Goal: Information Seeking & Learning: Learn about a topic

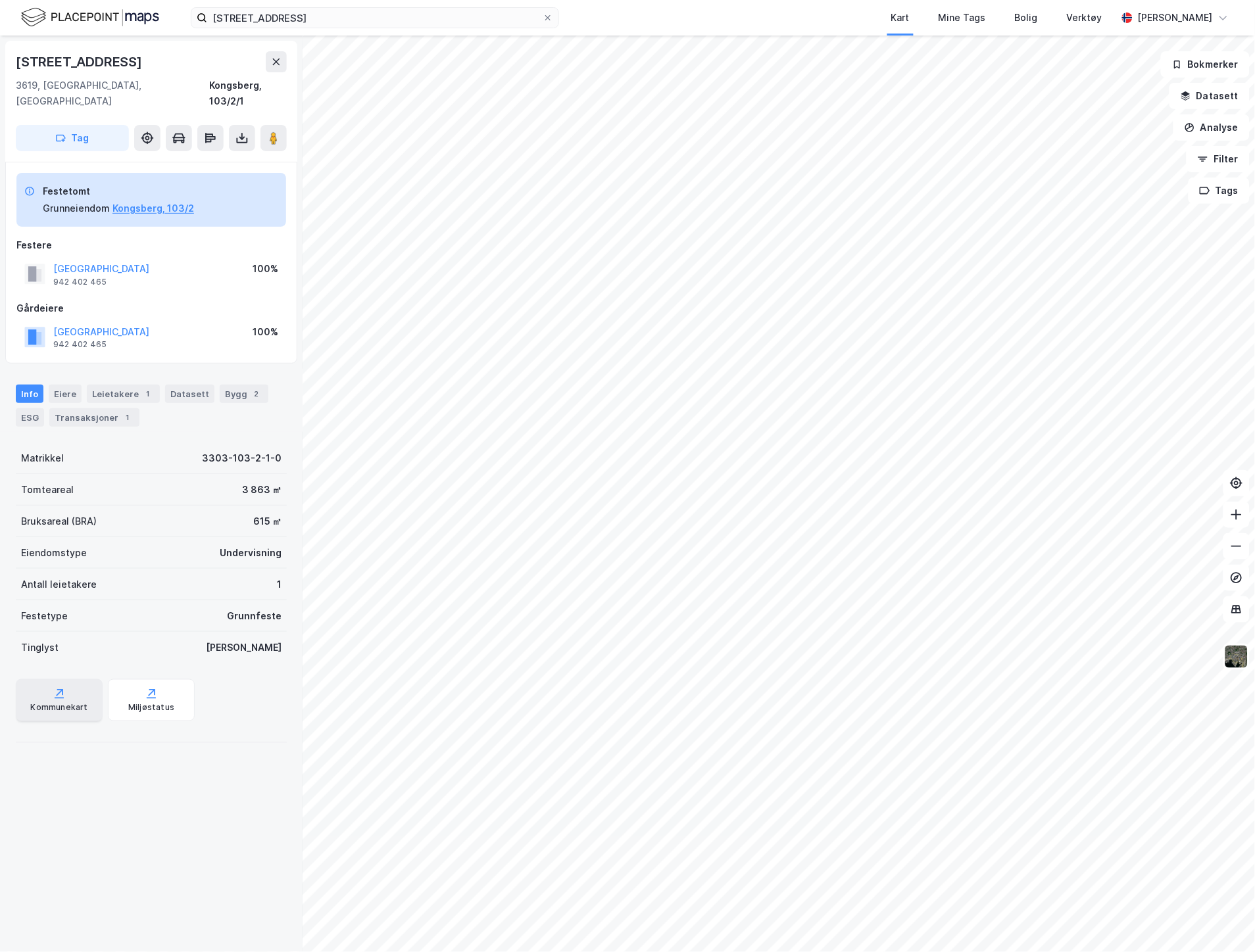
click at [73, 703] on div "Kommunekart" at bounding box center [58, 707] width 57 height 10
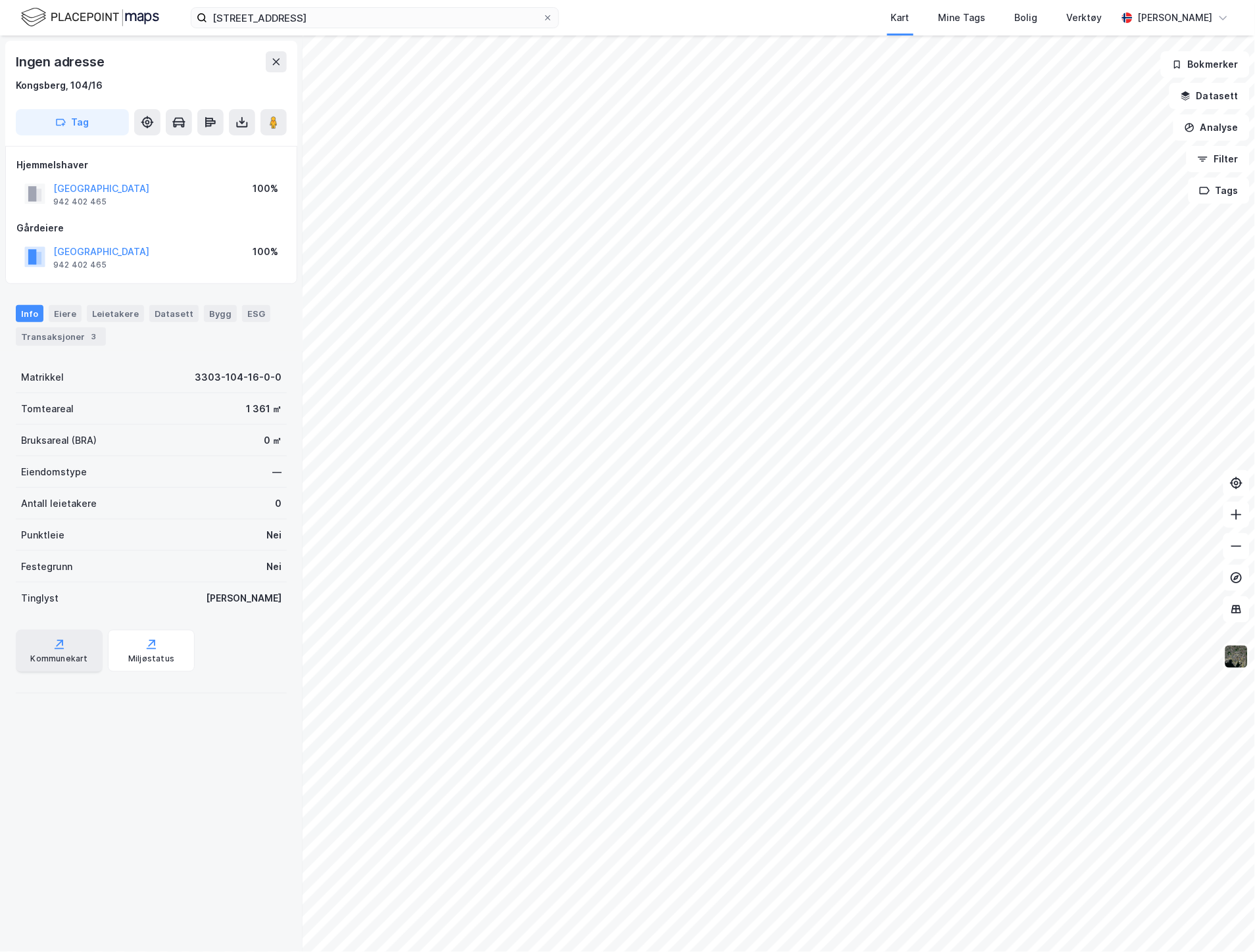
click at [69, 646] on div "Kommunekart" at bounding box center [59, 650] width 87 height 42
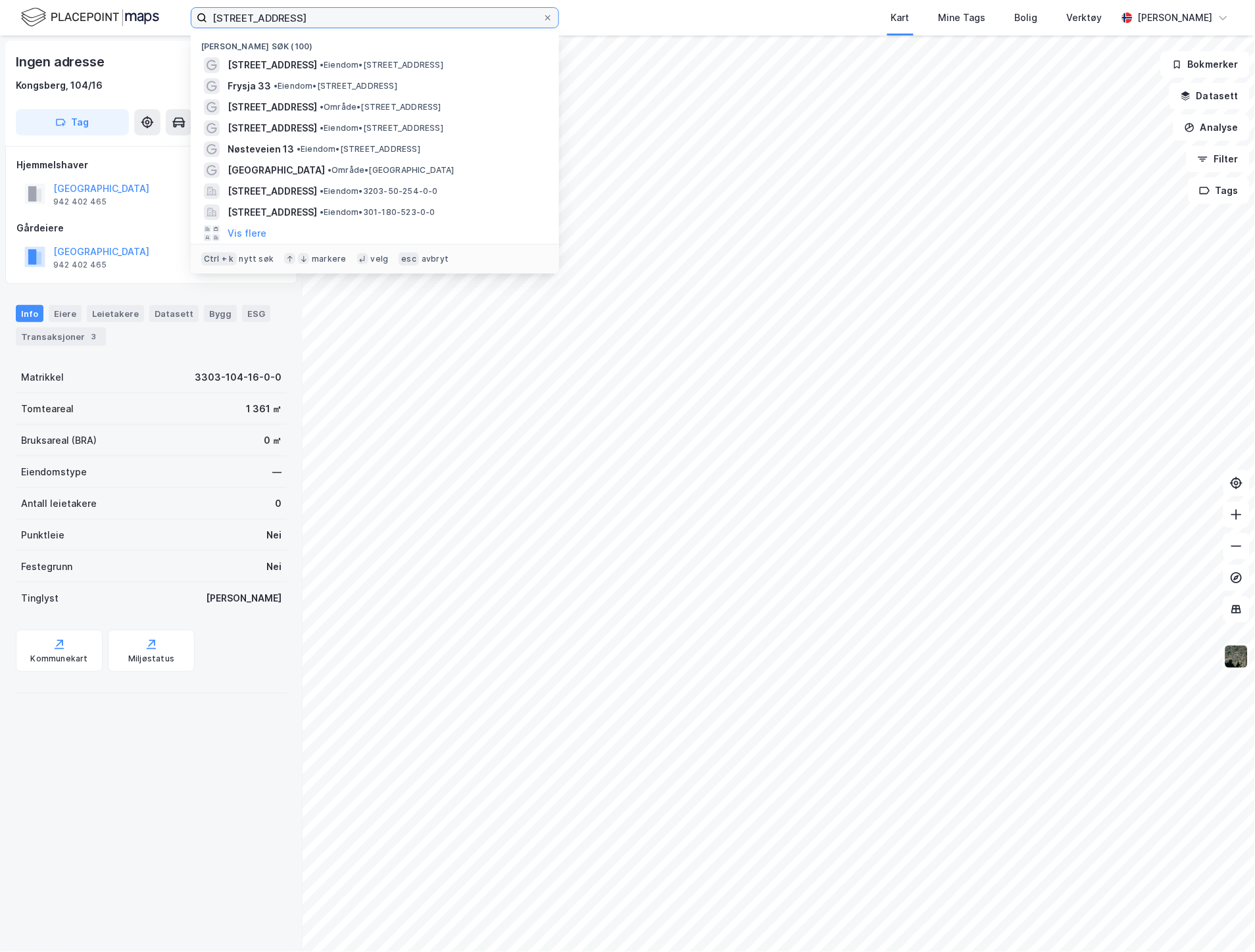
drag, startPoint x: 323, startPoint y: 21, endPoint x: 193, endPoint y: 21, distance: 130.0
click at [193, 21] on label "[STREET_ADDRESS]" at bounding box center [375, 18] width 368 height 21
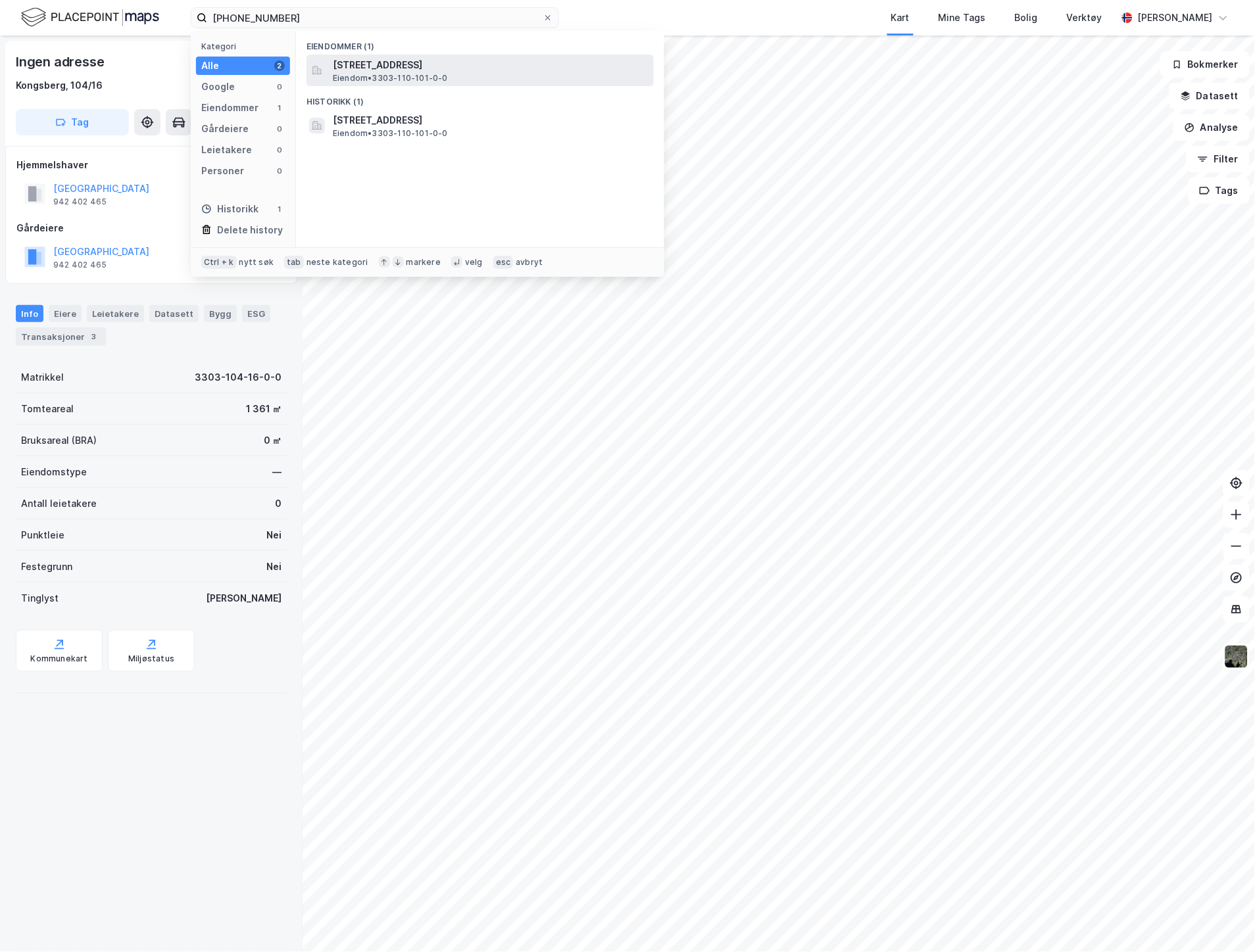
click at [374, 78] on span "Eiendom • 3303-110-101-0-0" at bounding box center [390, 78] width 115 height 10
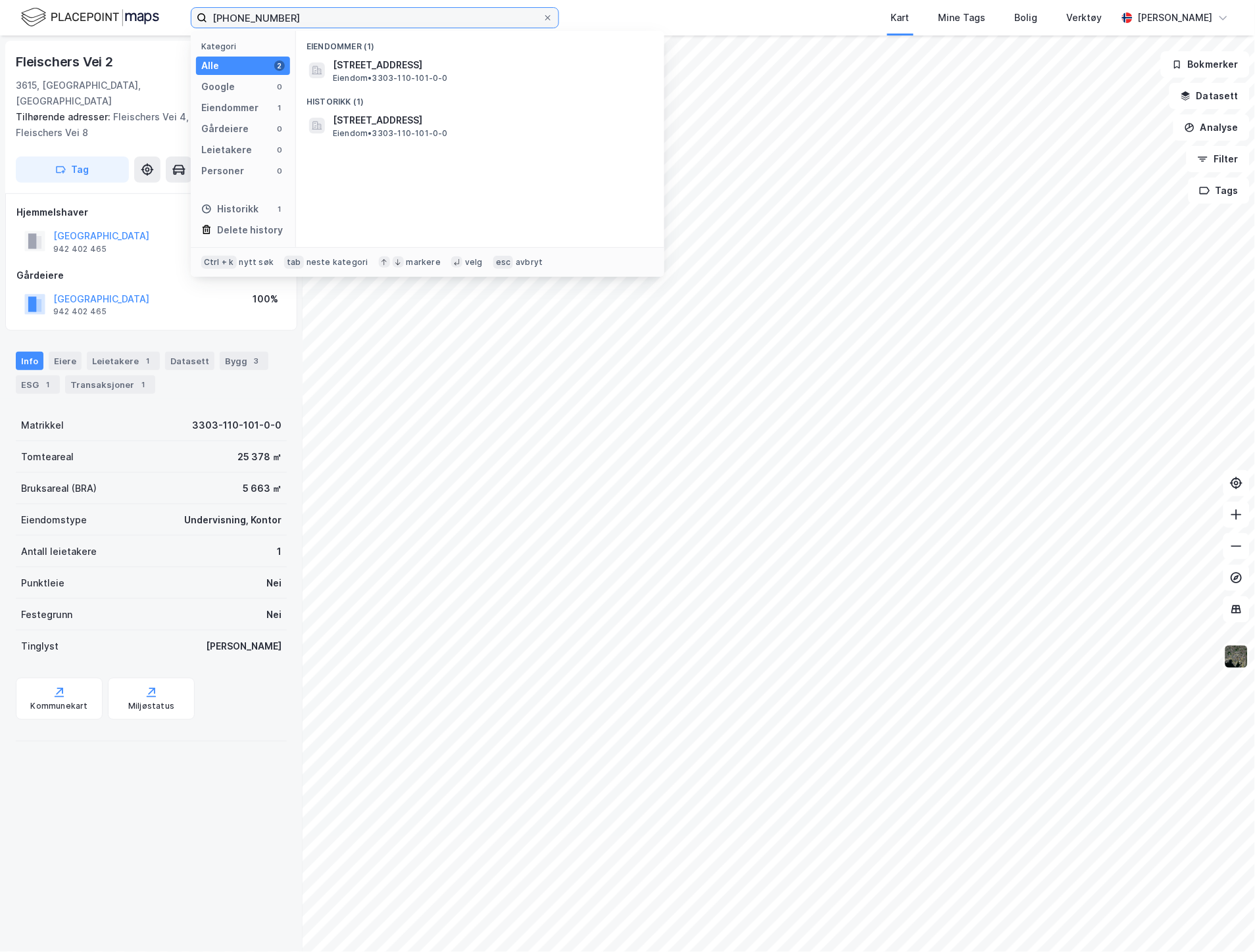
drag, startPoint x: 330, startPoint y: 21, endPoint x: 243, endPoint y: 15, distance: 87.2
click at [243, 15] on input "[PHONE_NUMBER]" at bounding box center [375, 17] width 335 height 20
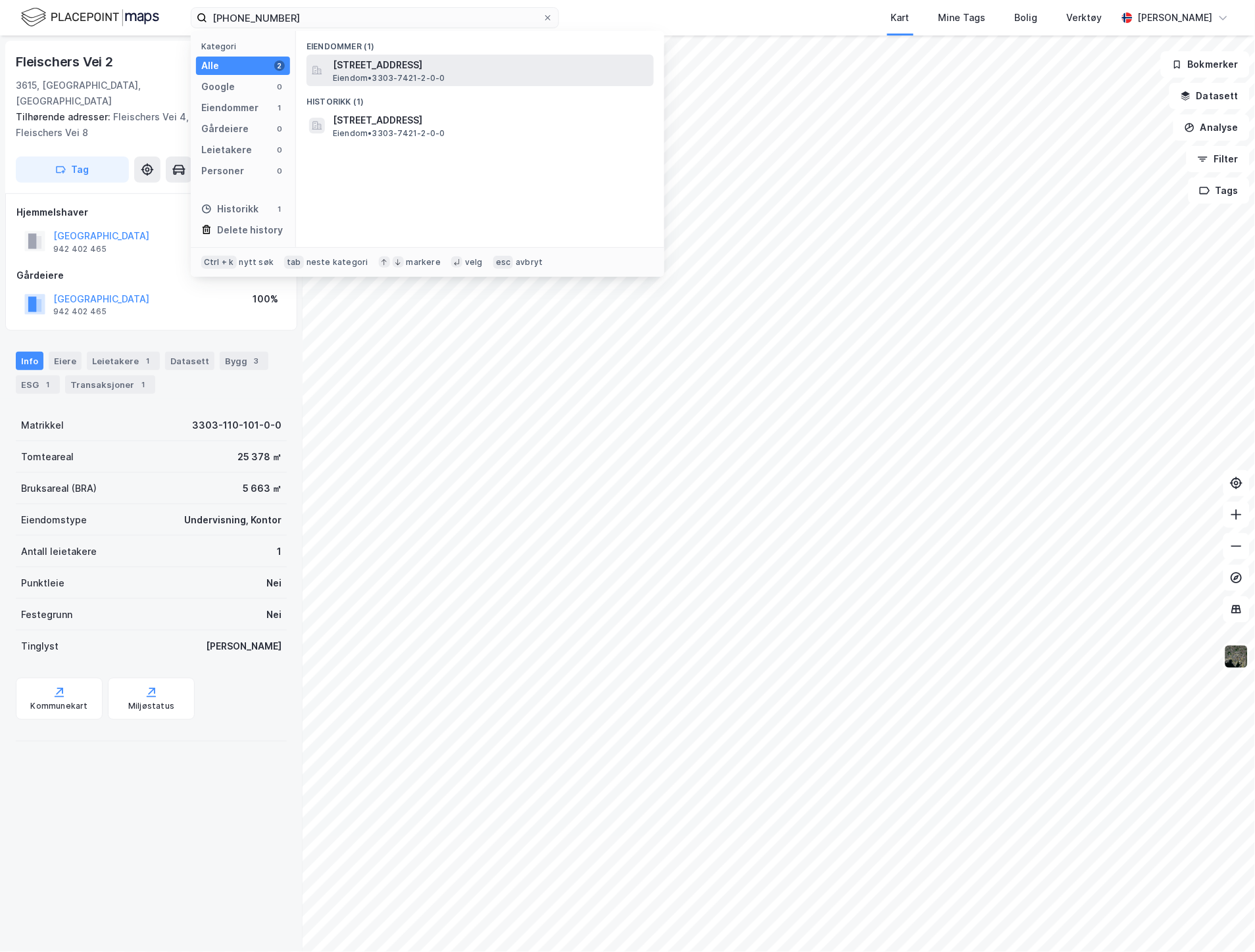
click at [369, 63] on span "[STREET_ADDRESS]" at bounding box center [491, 64] width 316 height 16
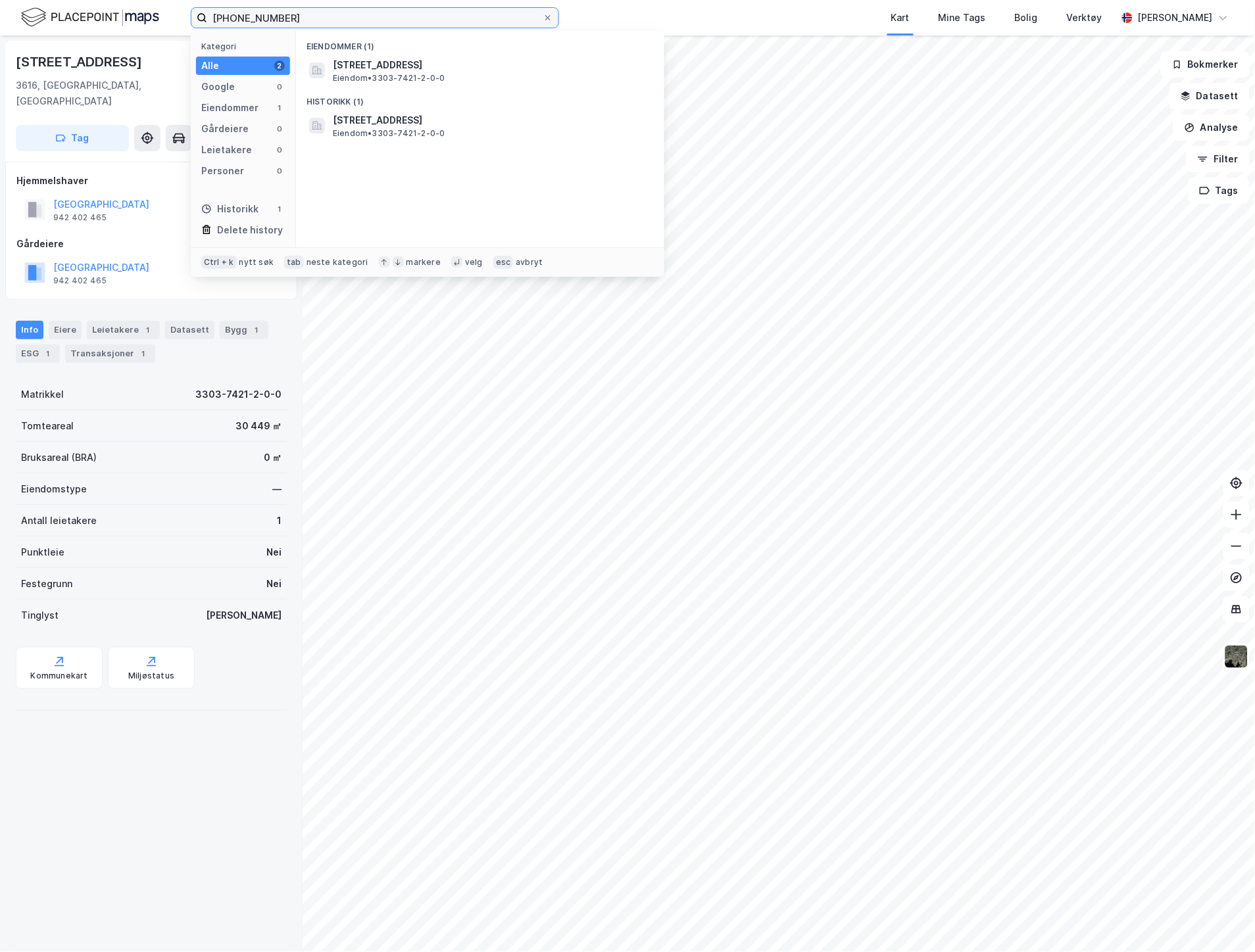
drag, startPoint x: 341, startPoint y: 20, endPoint x: 245, endPoint y: 14, distance: 96.2
click at [245, 14] on input "[PHONE_NUMBER]" at bounding box center [375, 17] width 335 height 20
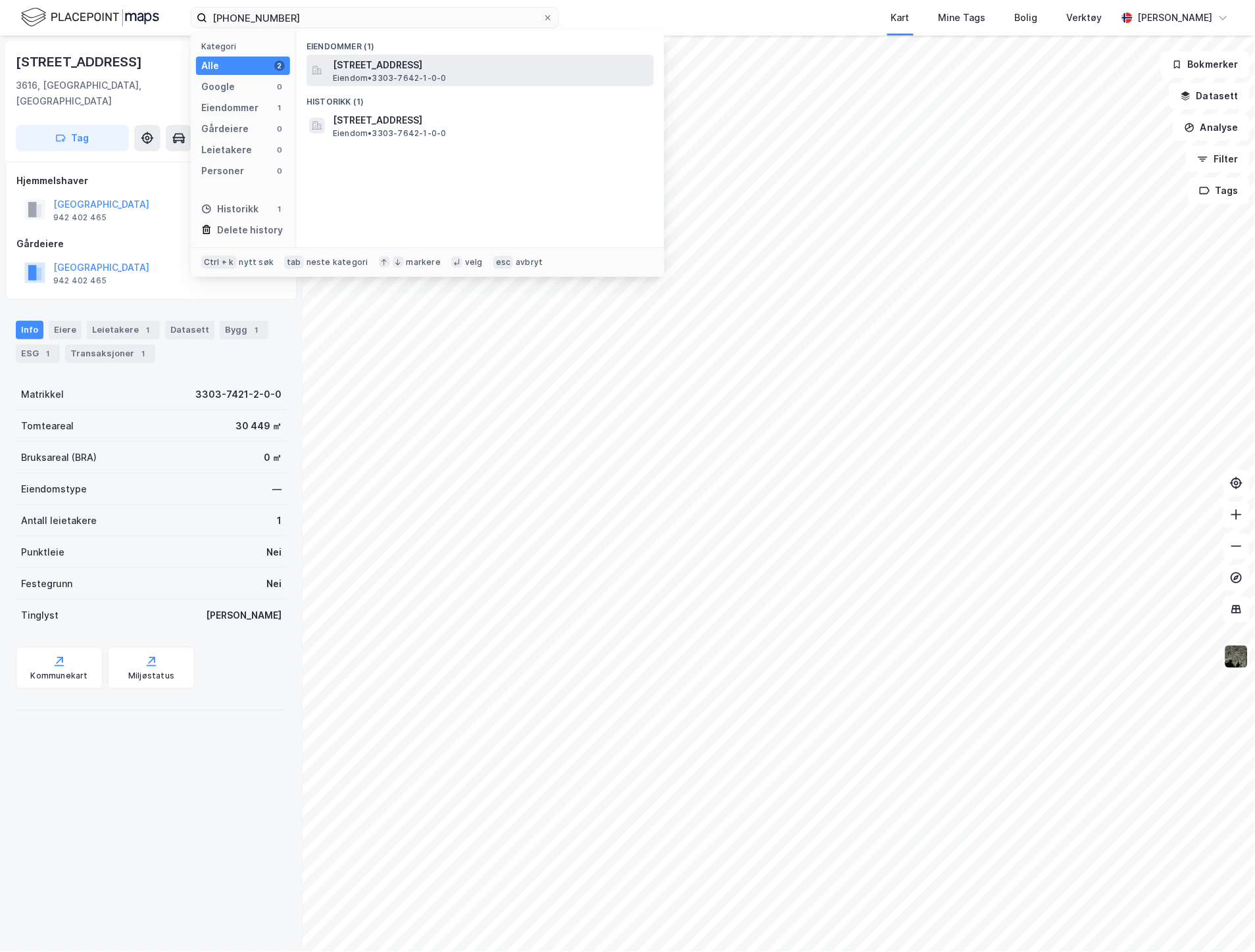
click at [336, 67] on span "[STREET_ADDRESS]" at bounding box center [491, 64] width 316 height 16
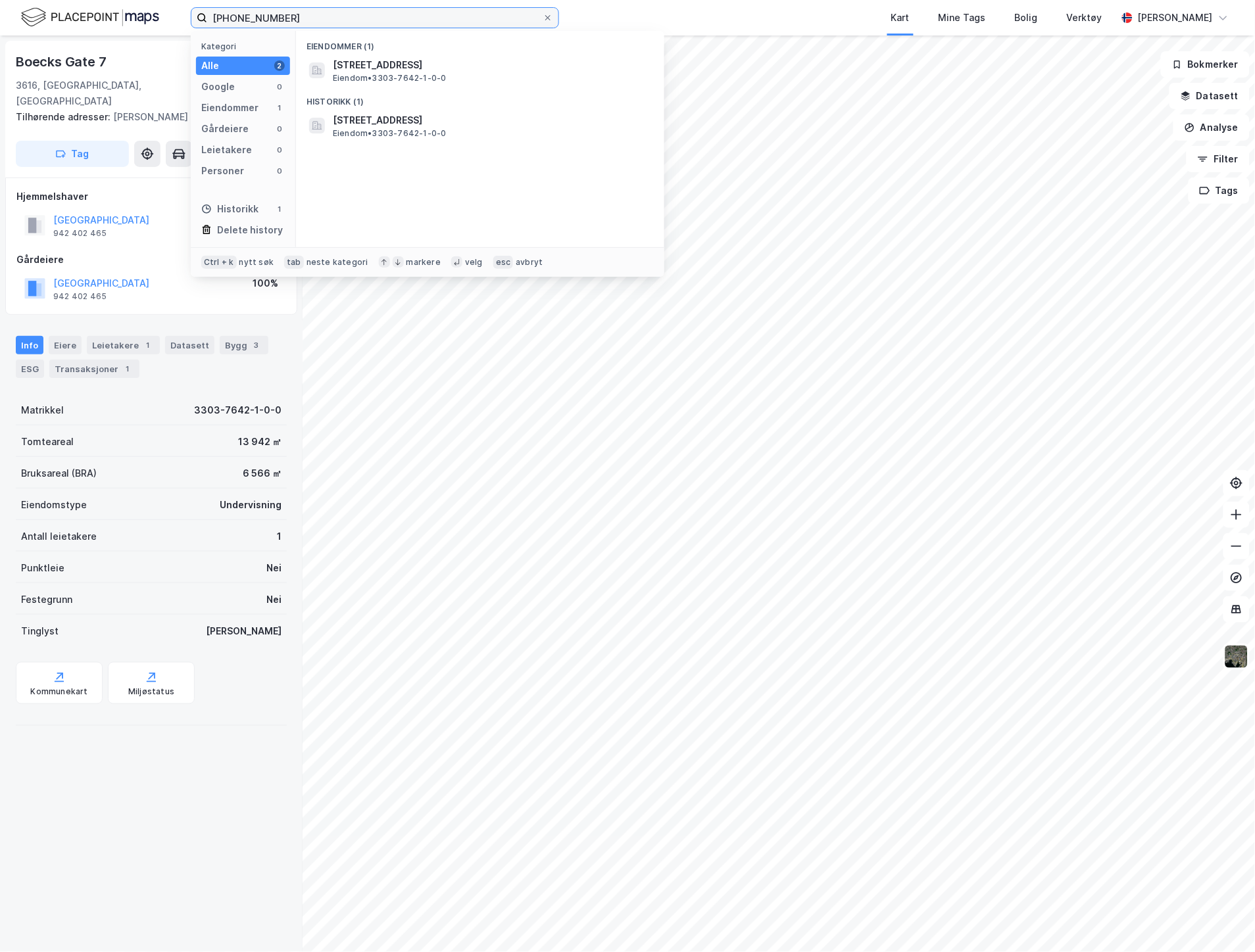
drag, startPoint x: 330, startPoint y: 21, endPoint x: 244, endPoint y: 16, distance: 86.1
click at [244, 16] on input "[PHONE_NUMBER]" at bounding box center [375, 17] width 335 height 20
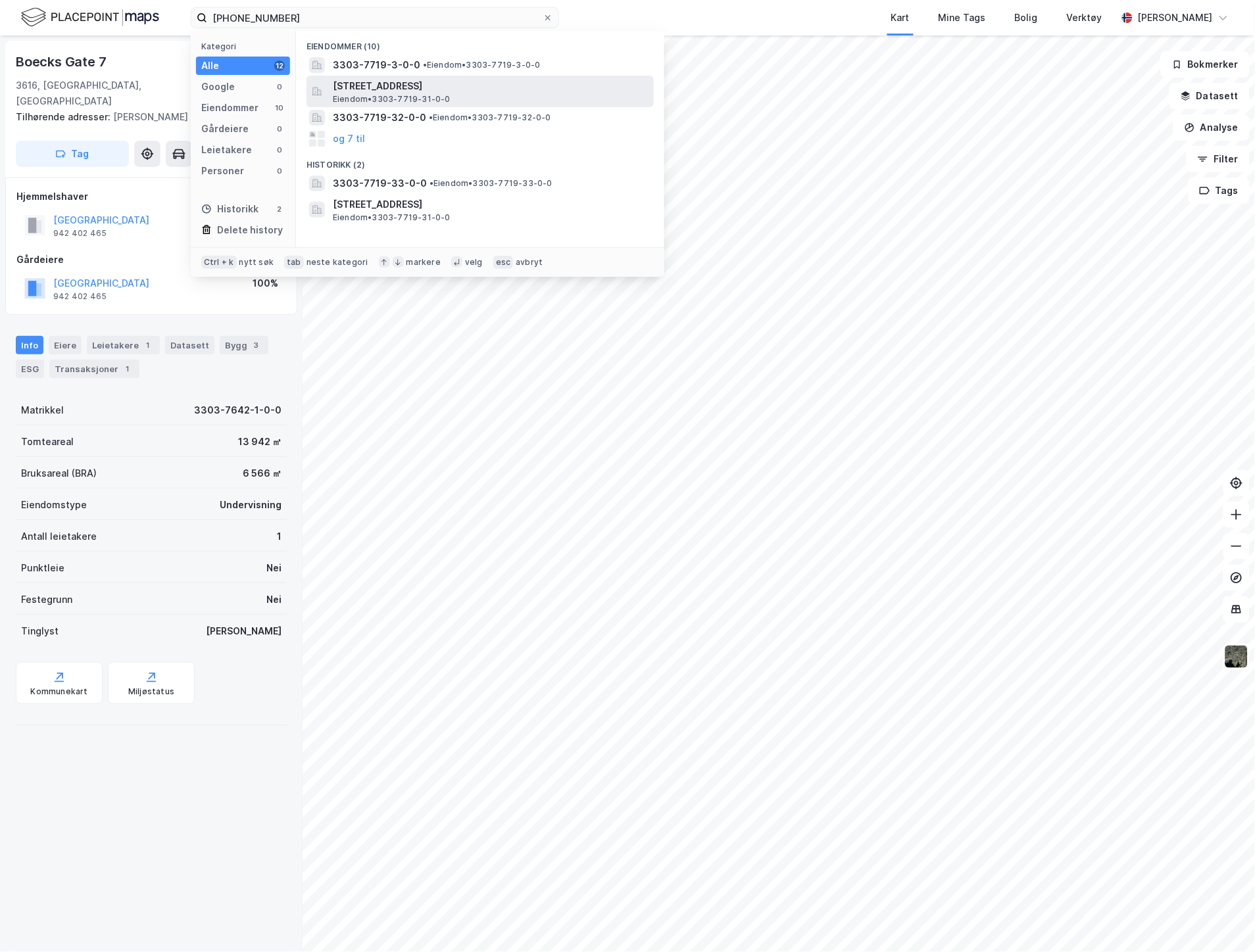
click at [356, 81] on span "[STREET_ADDRESS]" at bounding box center [491, 86] width 316 height 16
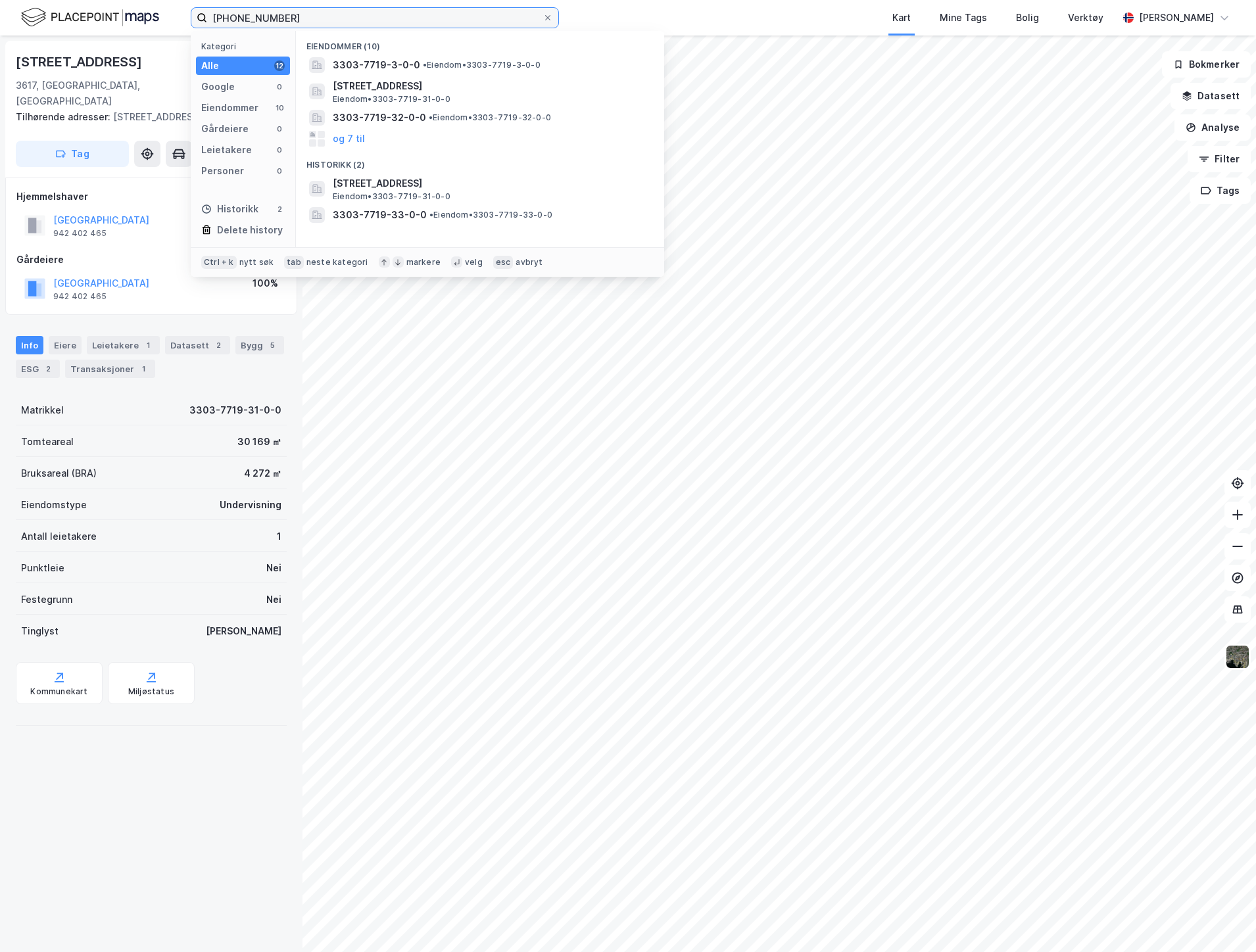
drag, startPoint x: 304, startPoint y: 19, endPoint x: 243, endPoint y: 21, distance: 61.0
click at [243, 21] on input "[PHONE_NUMBER]" at bounding box center [375, 17] width 335 height 20
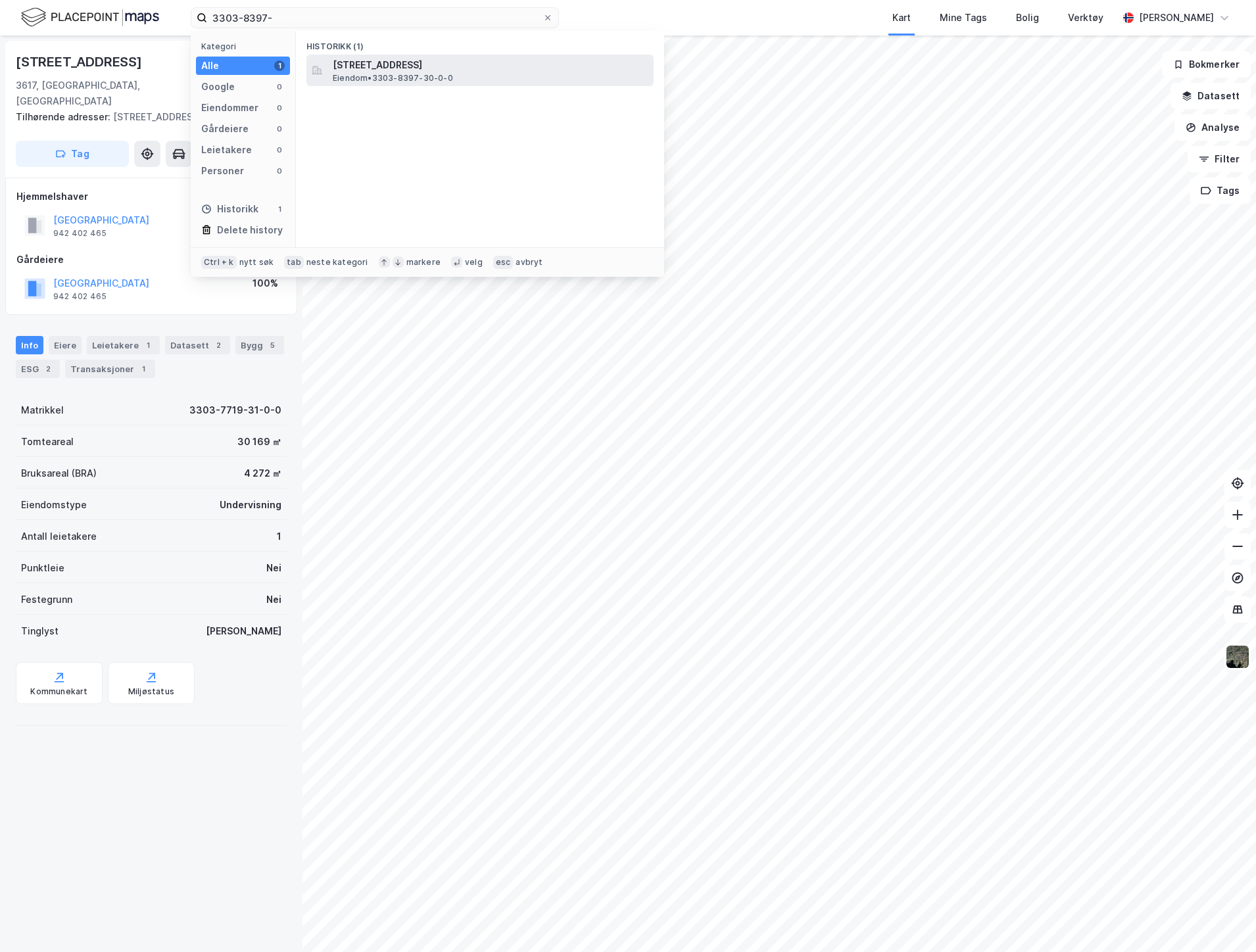
click at [377, 74] on span "Eiendom • 3303-8397-30-0-0" at bounding box center [392, 78] width 121 height 10
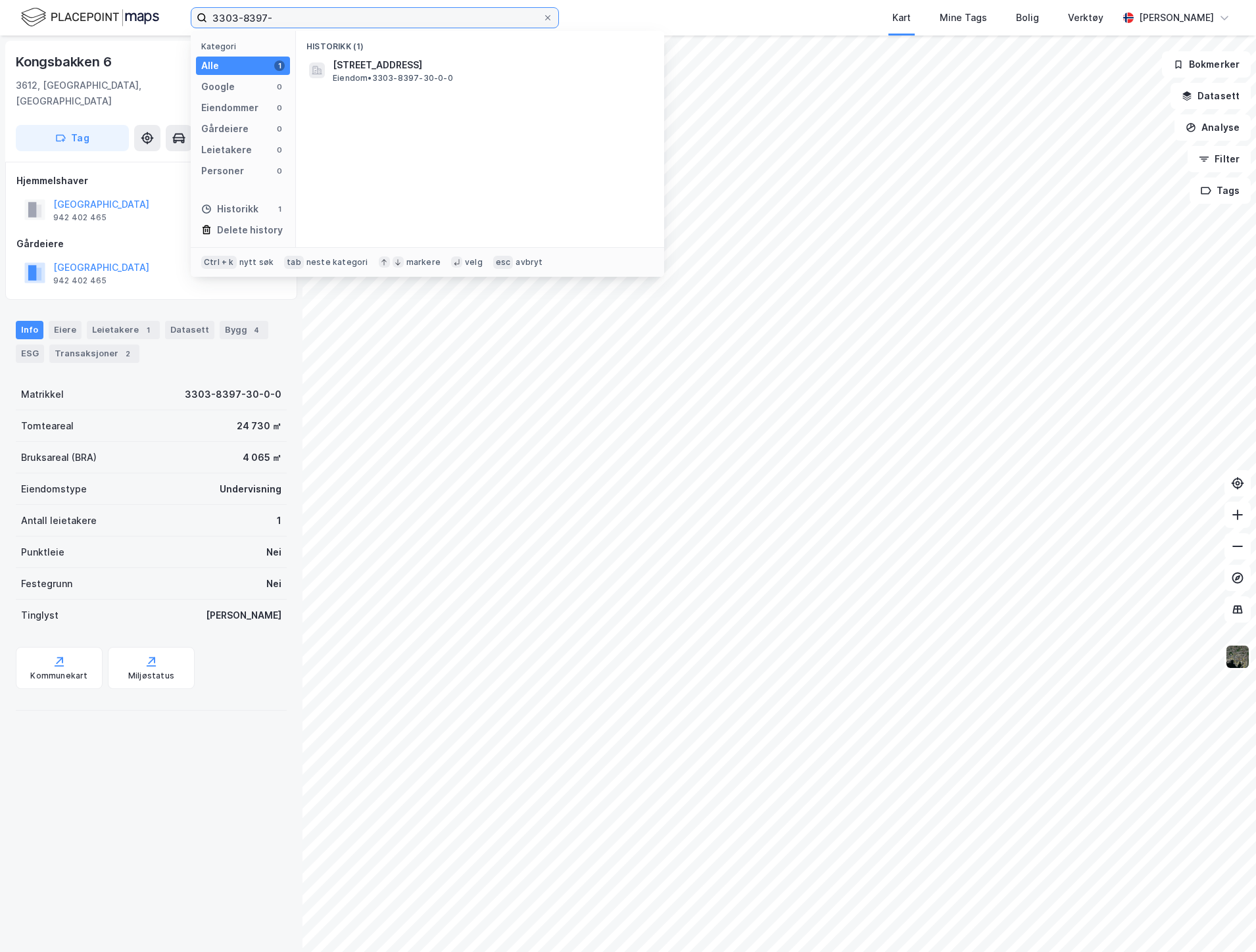
drag, startPoint x: 318, startPoint y: 19, endPoint x: 241, endPoint y: 19, distance: 77.0
click at [241, 19] on input "3303-8397-" at bounding box center [375, 17] width 335 height 20
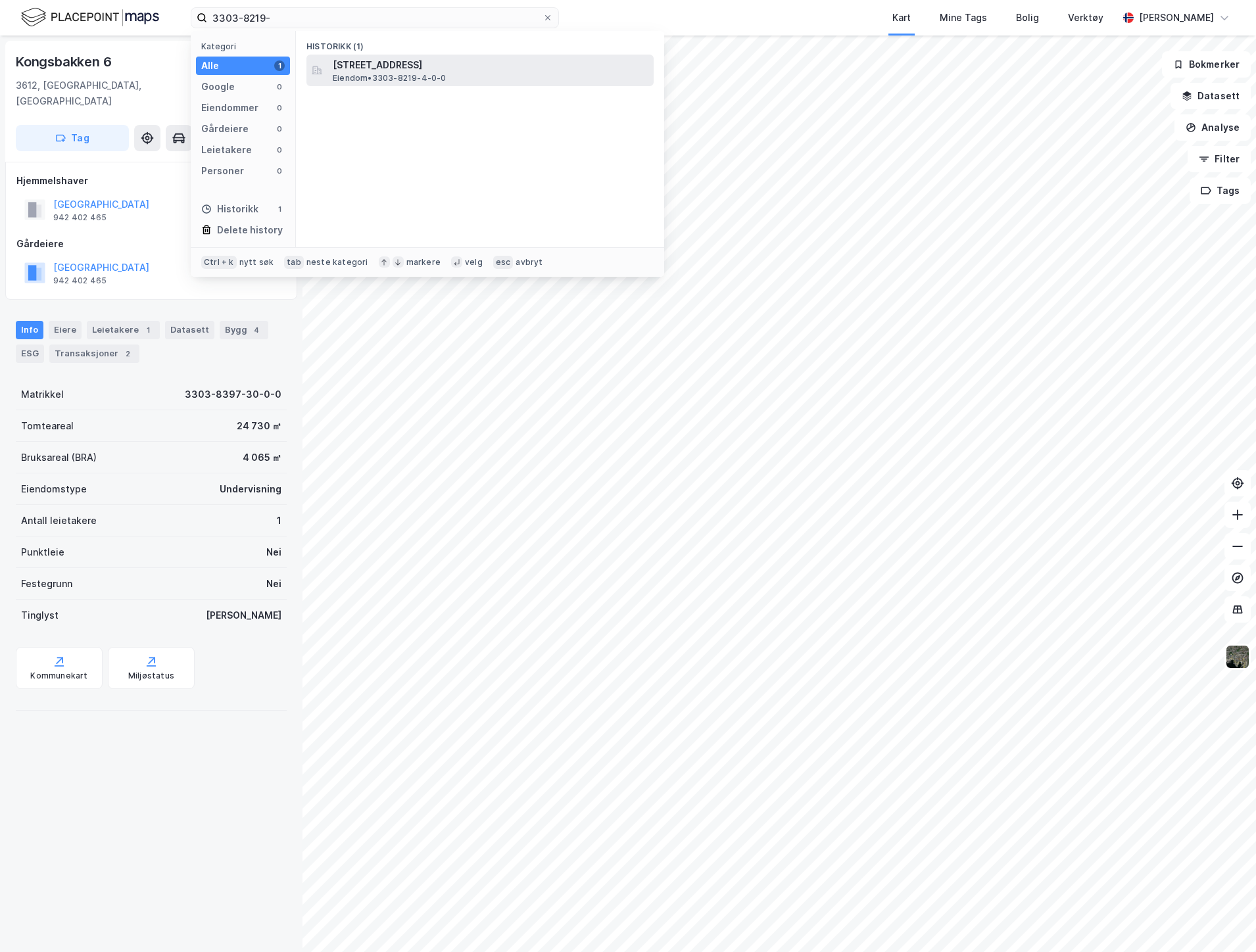
click at [350, 64] on span "[STREET_ADDRESS]" at bounding box center [491, 64] width 316 height 16
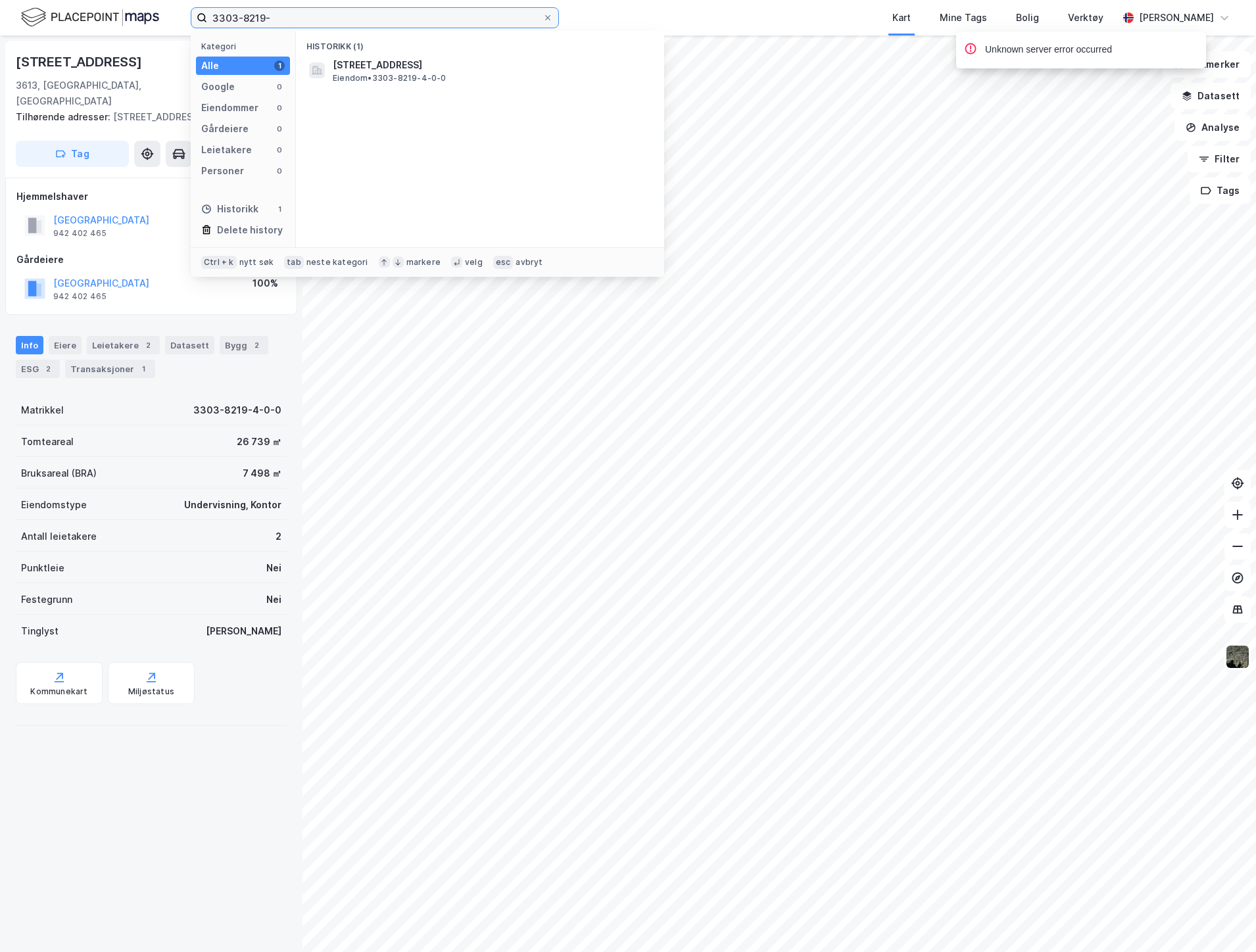
drag, startPoint x: 313, startPoint y: 10, endPoint x: 240, endPoint y: 14, distance: 73.1
click at [240, 14] on input "3303-8219-" at bounding box center [375, 17] width 335 height 20
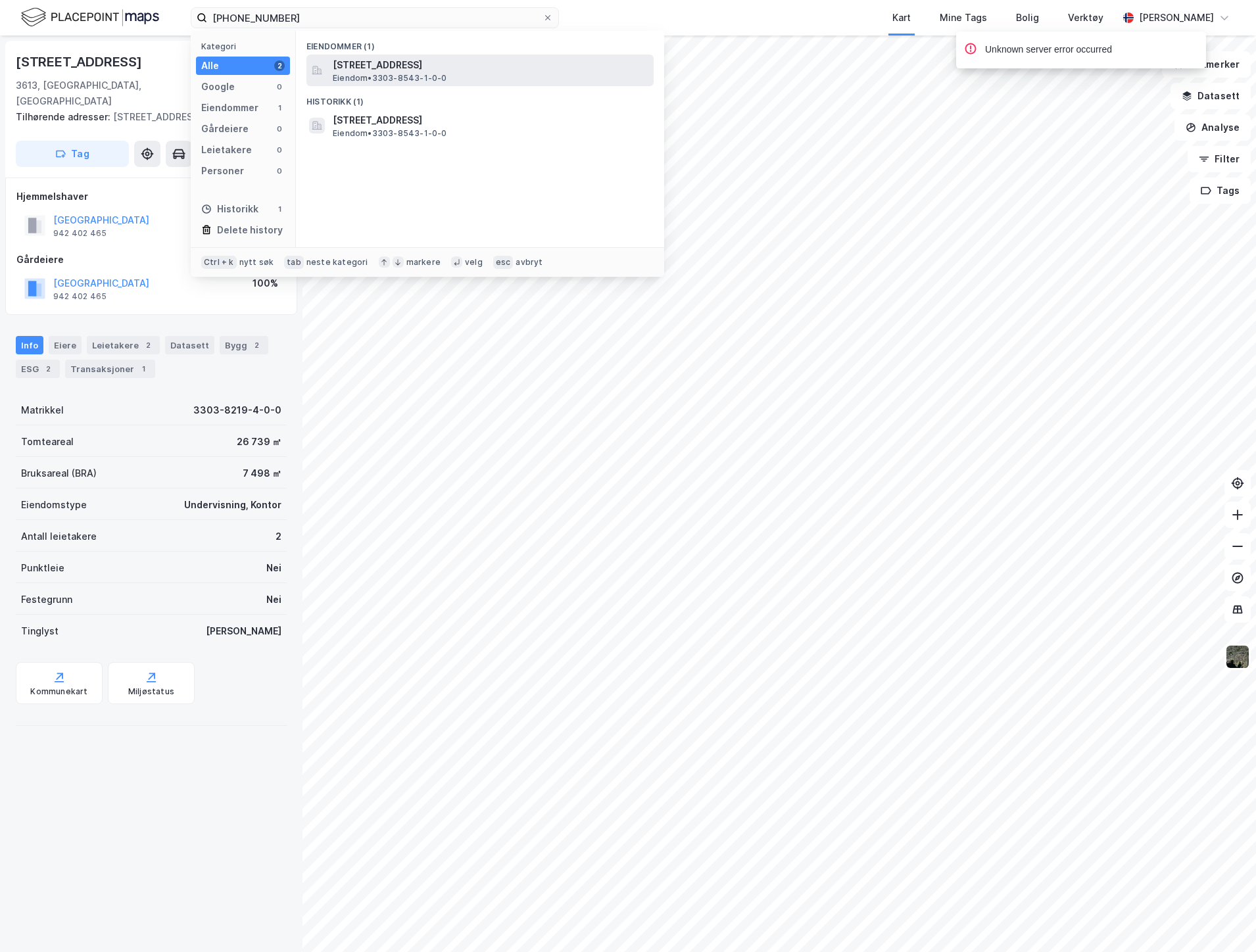
click at [367, 74] on span "Eiendom • 3303-8543-1-0-0" at bounding box center [390, 78] width 114 height 10
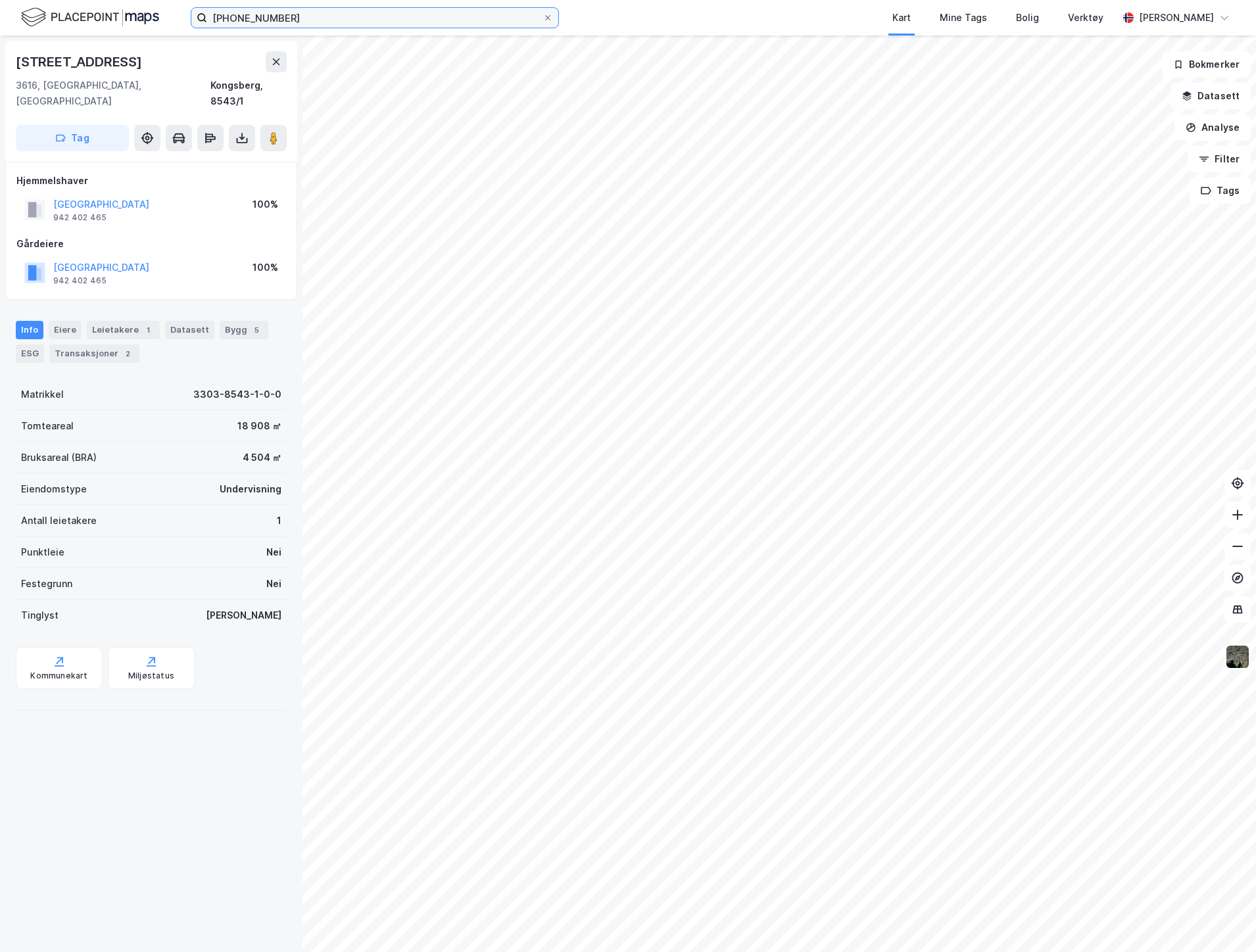
click at [353, 15] on input "[PHONE_NUMBER]" at bounding box center [375, 17] width 335 height 20
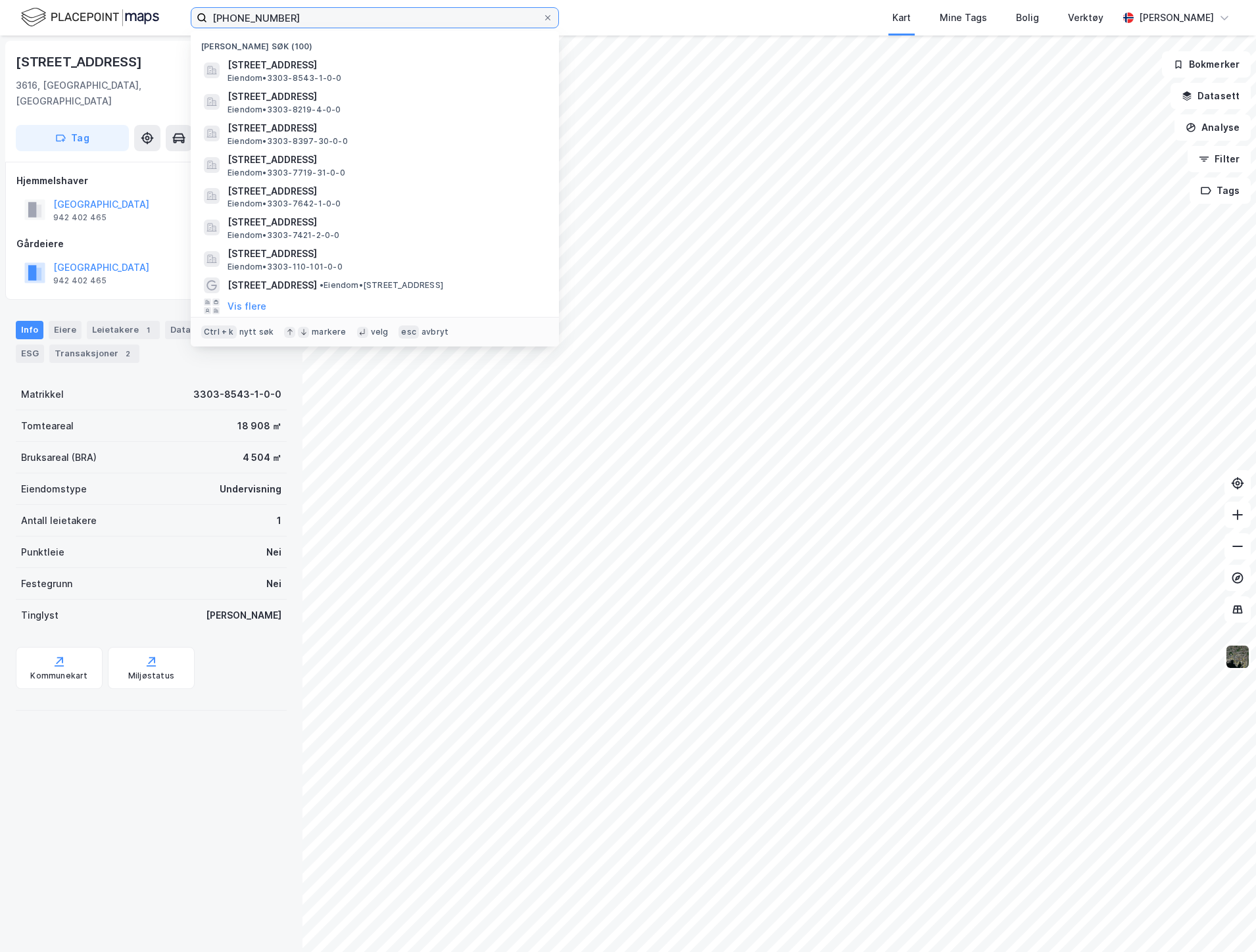
drag, startPoint x: 320, startPoint y: 21, endPoint x: 258, endPoint y: 21, distance: 62.0
click at [258, 21] on input "[PHONE_NUMBER]" at bounding box center [375, 17] width 335 height 20
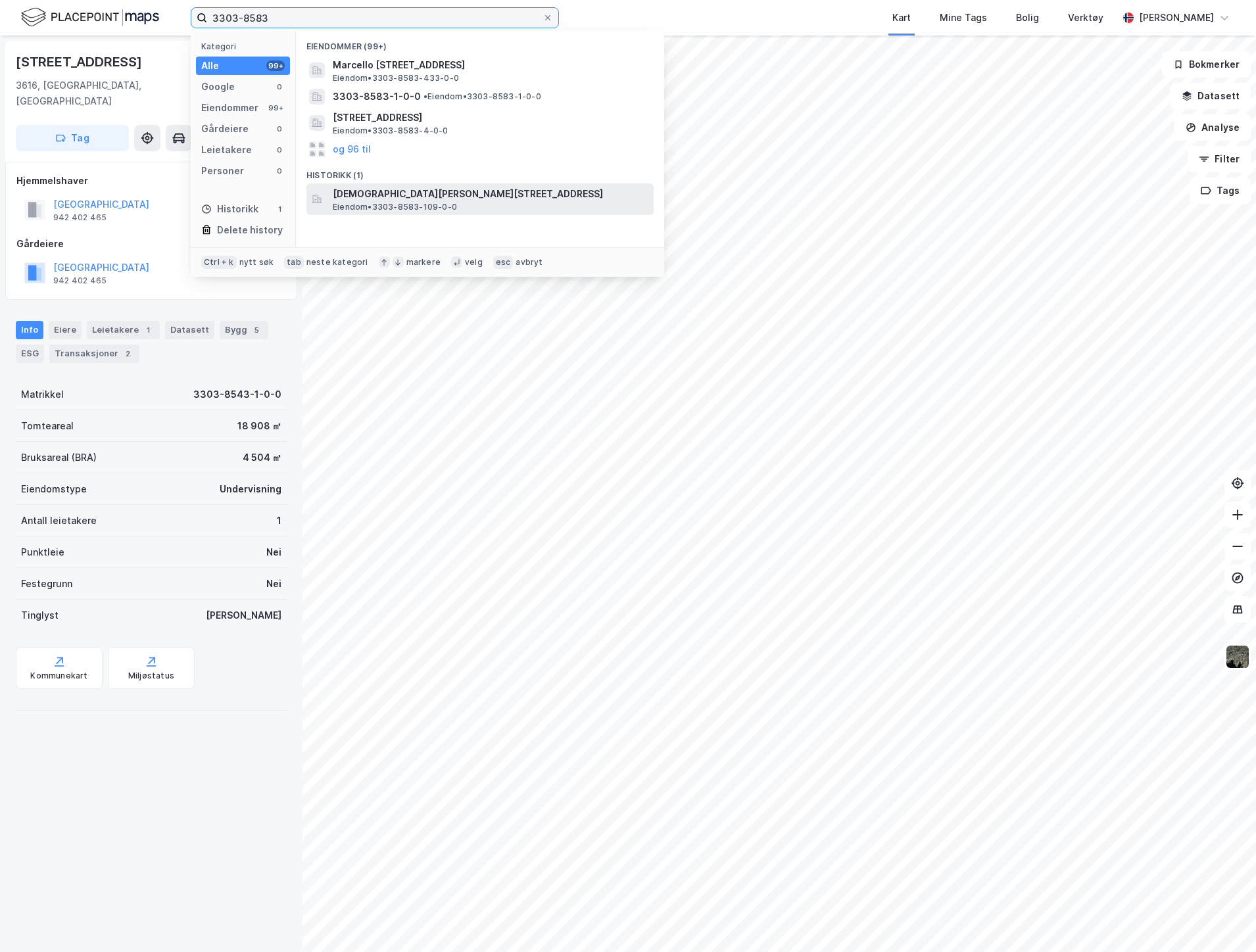
type input "3303-8583"
click at [350, 186] on span "[DEMOGRAPHIC_DATA][PERSON_NAME][STREET_ADDRESS]" at bounding box center [491, 193] width 316 height 16
